Goal: Task Accomplishment & Management: Use online tool/utility

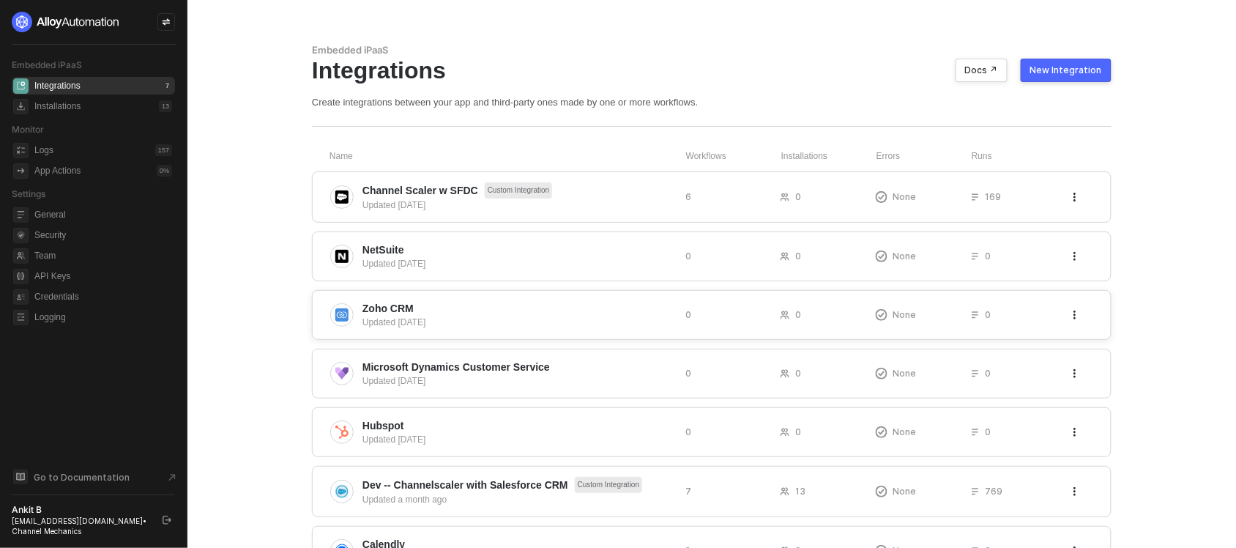
scroll to position [73, 0]
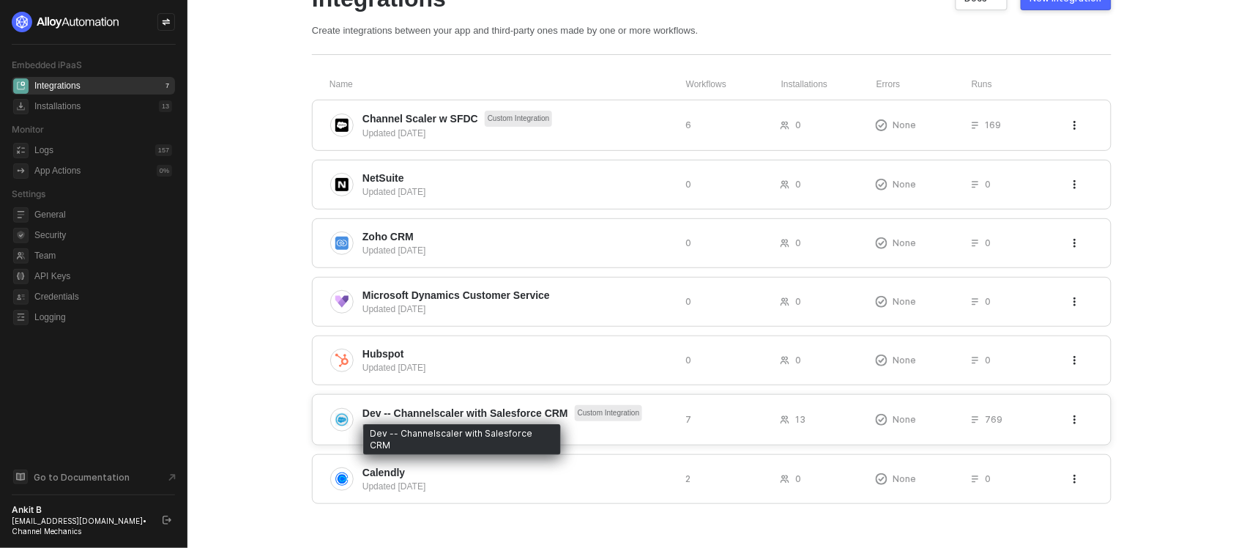
click at [420, 406] on span "Dev -- Channelscaler with Salesforce CRM" at bounding box center [466, 413] width 206 height 15
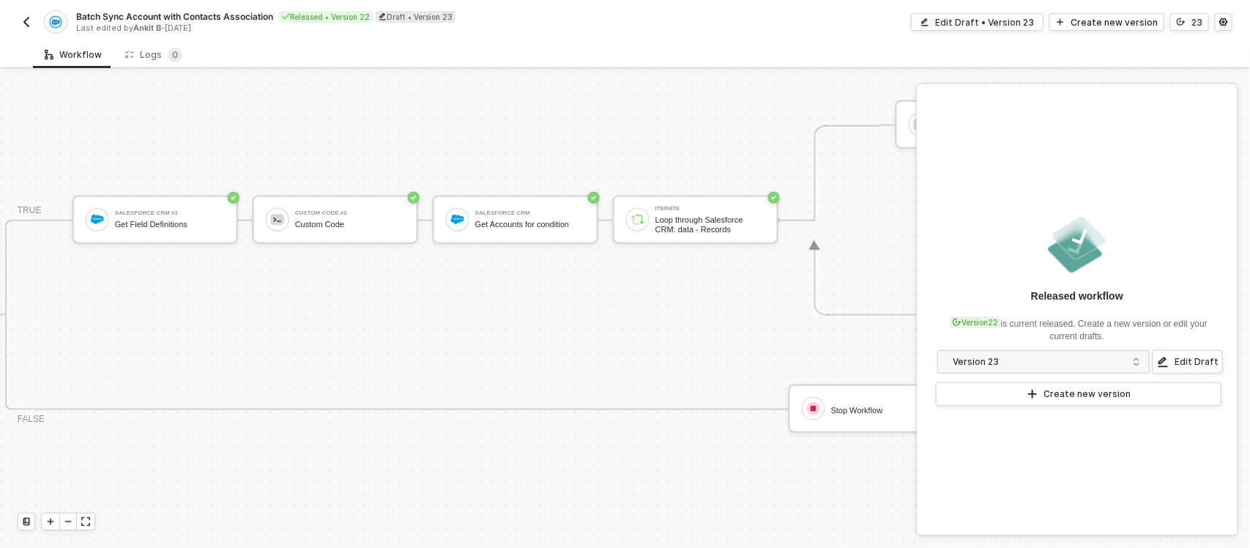
scroll to position [760, 568]
click at [514, 222] on div "Get Accounts for condition" at bounding box center [530, 227] width 110 height 10
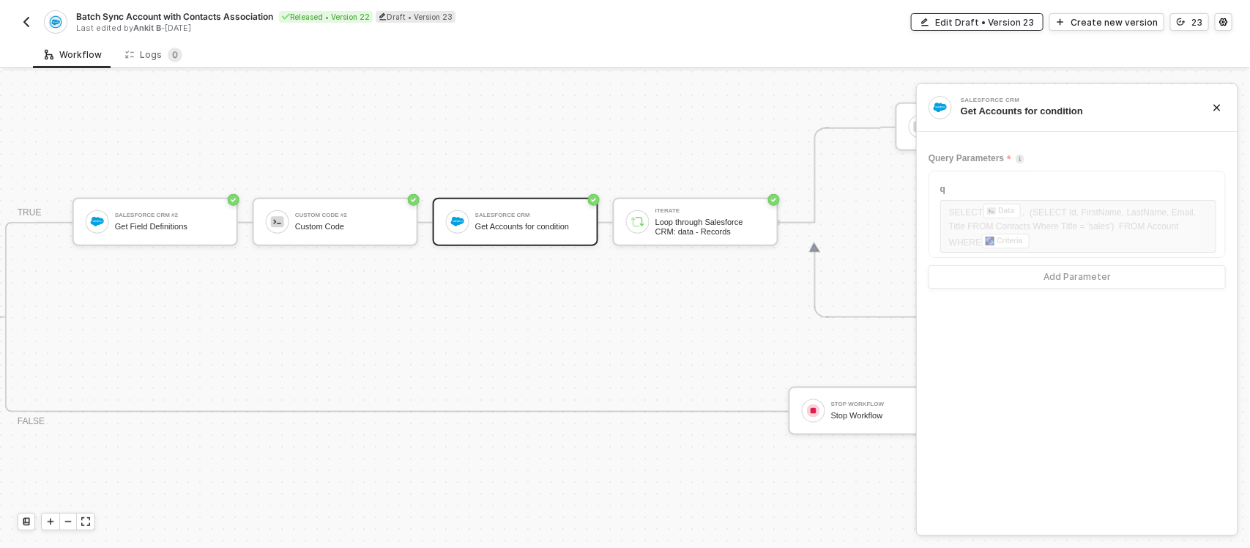
click at [964, 17] on div "Edit Draft • Version 23" at bounding box center [984, 22] width 99 height 12
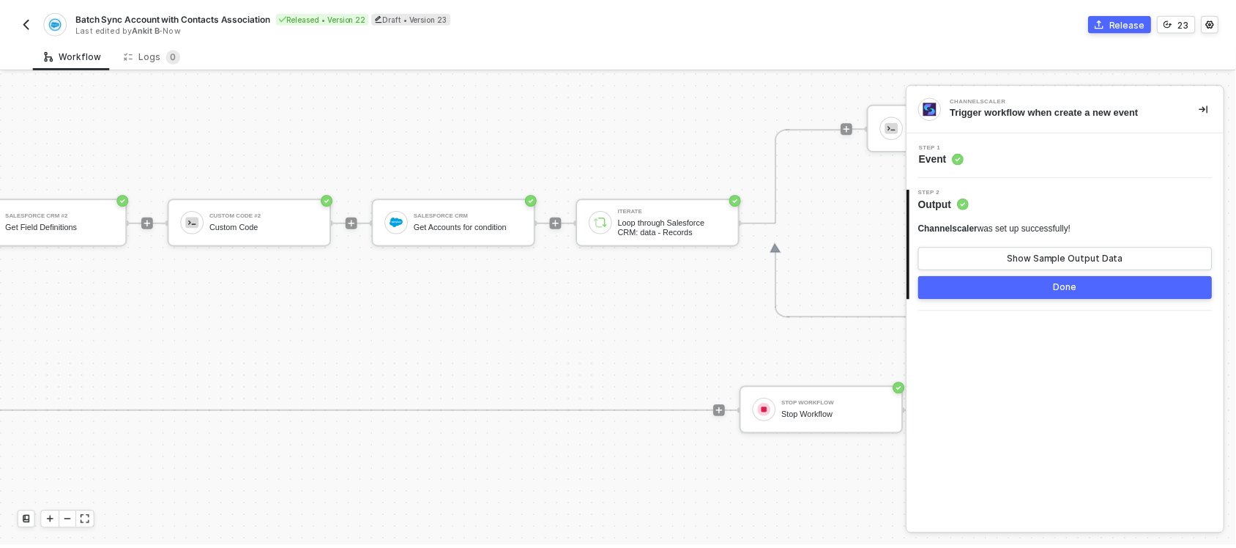
scroll to position [760, 773]
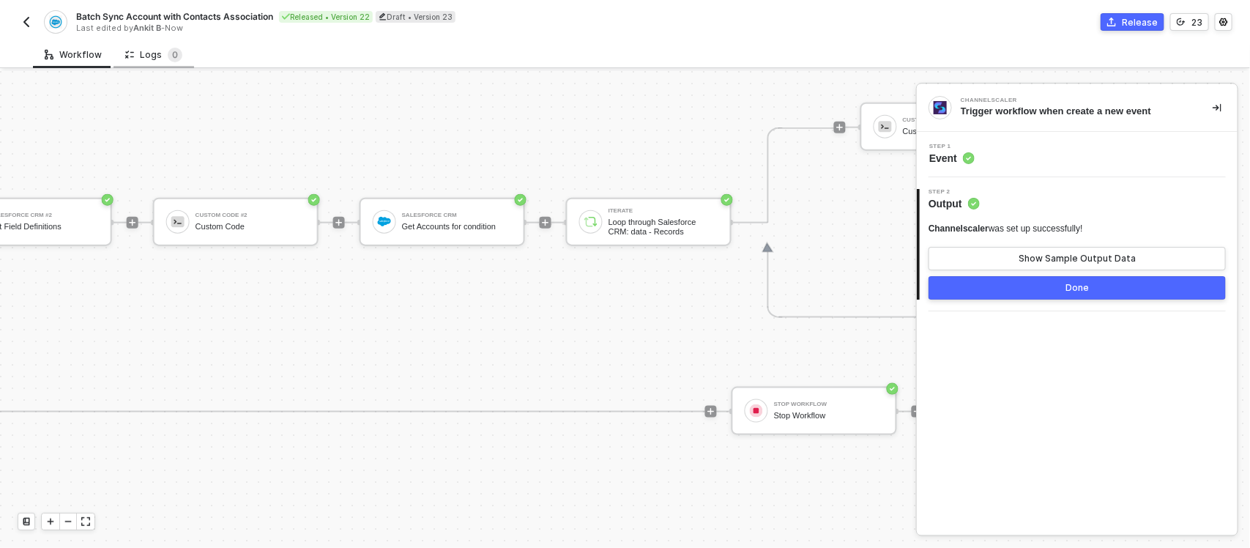
click at [139, 49] on div "Logs 0" at bounding box center [153, 55] width 57 height 15
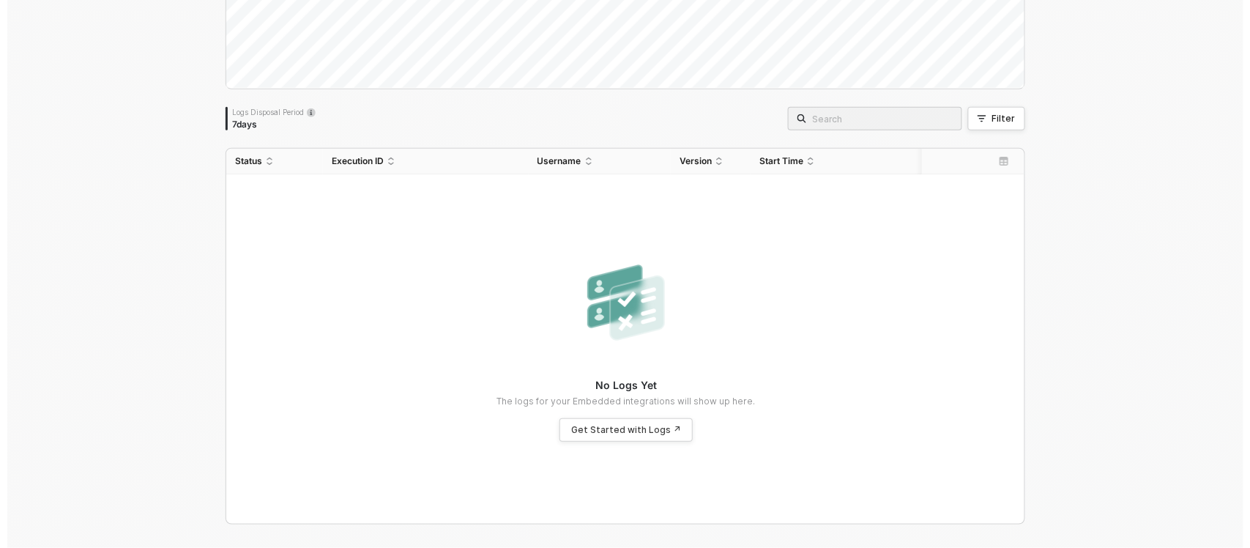
scroll to position [0, 0]
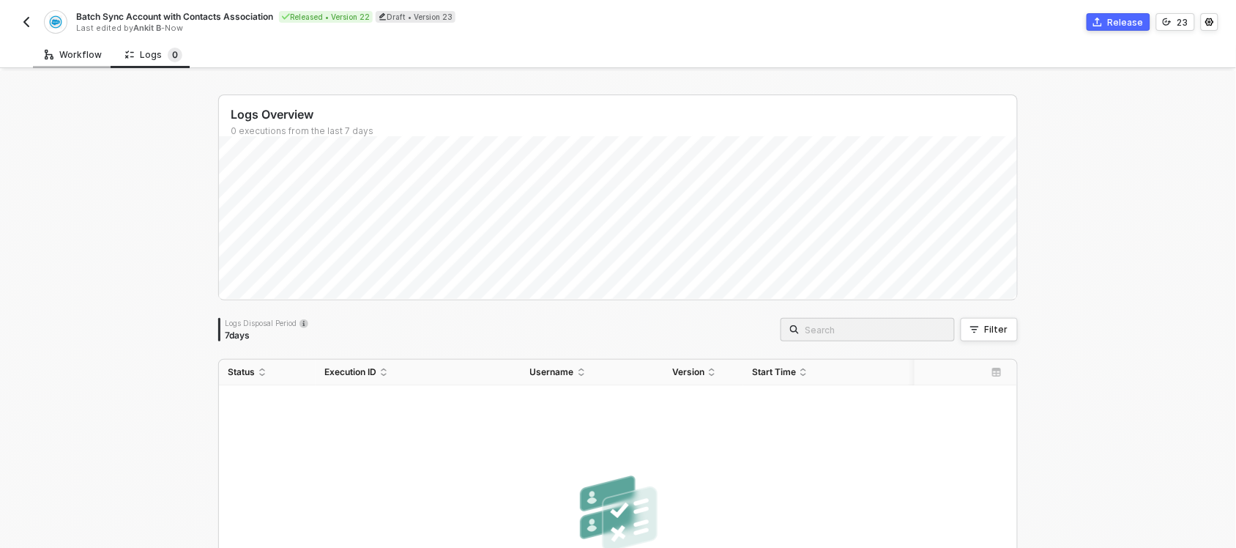
click at [57, 64] on div "Workflow" at bounding box center [73, 54] width 81 height 27
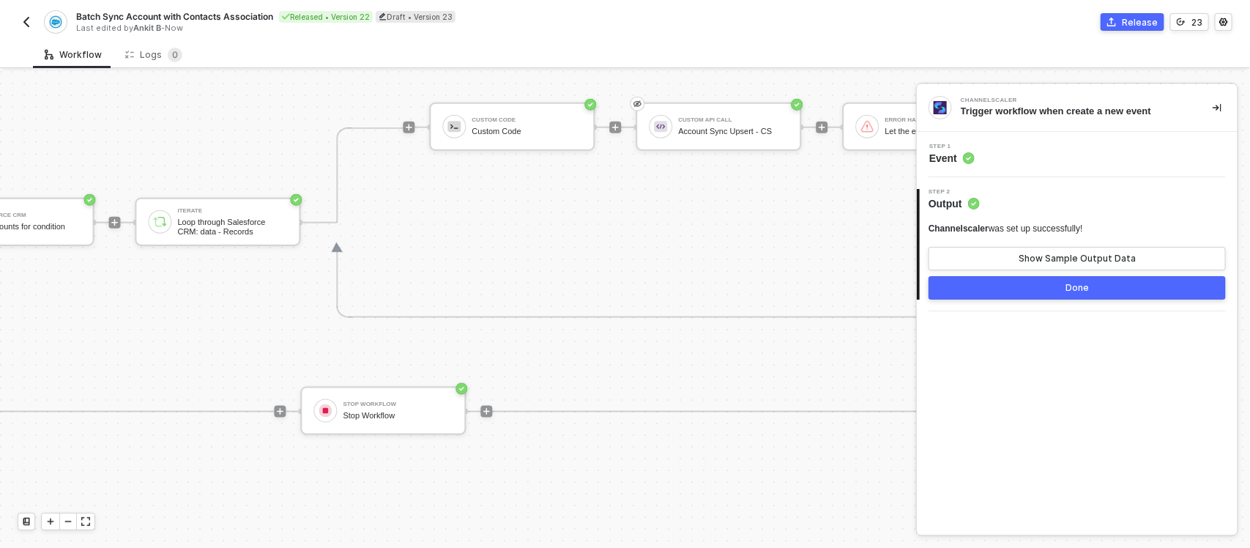
scroll to position [760, 1206]
click at [989, 245] on div "Channelscaler was set up successfully! Show Sample Output Data" at bounding box center [1077, 247] width 297 height 48
